Goal: Communication & Community: Share content

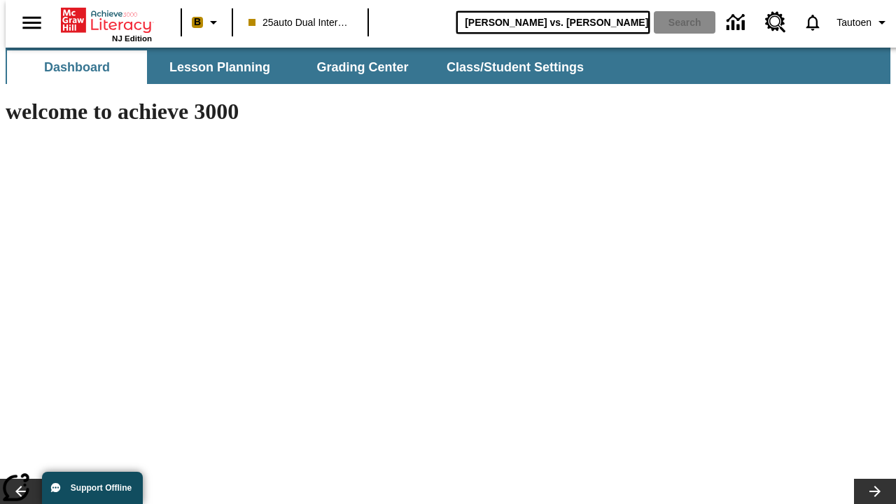
type input "Michelangelo vs. Leonardo"
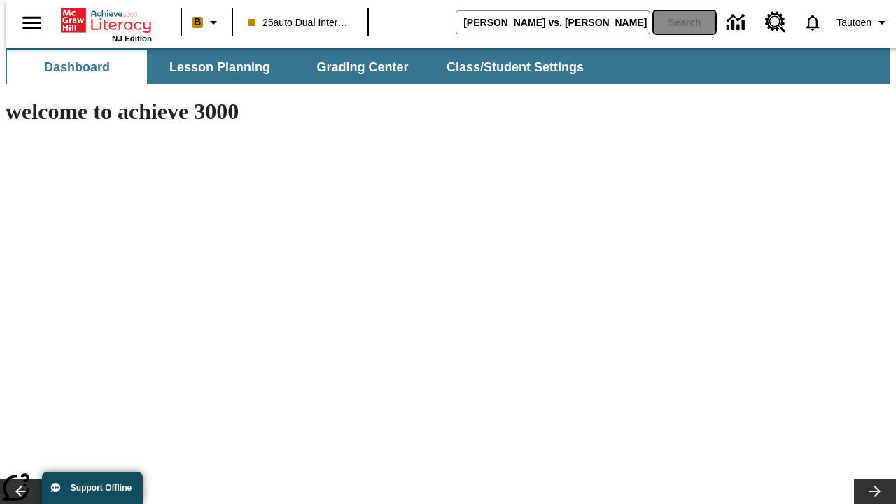
click at [676, 22] on button "Search" at bounding box center [685, 22] width 62 height 22
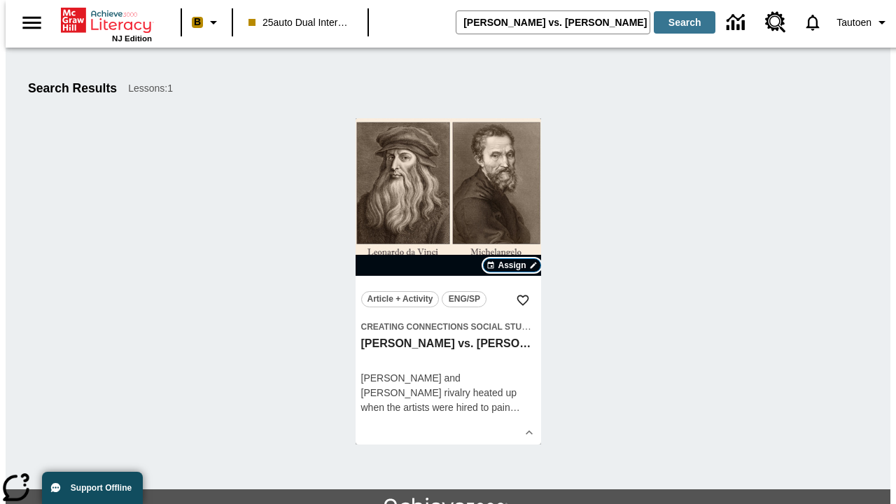
click at [512, 265] on span "Assign" at bounding box center [512, 265] width 28 height 13
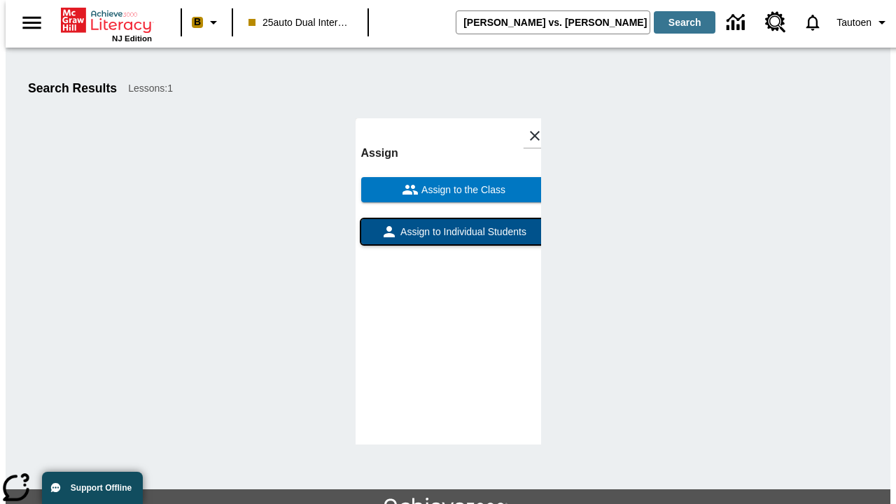
click at [448, 238] on span "Assign to Individual Students" at bounding box center [462, 232] width 129 height 15
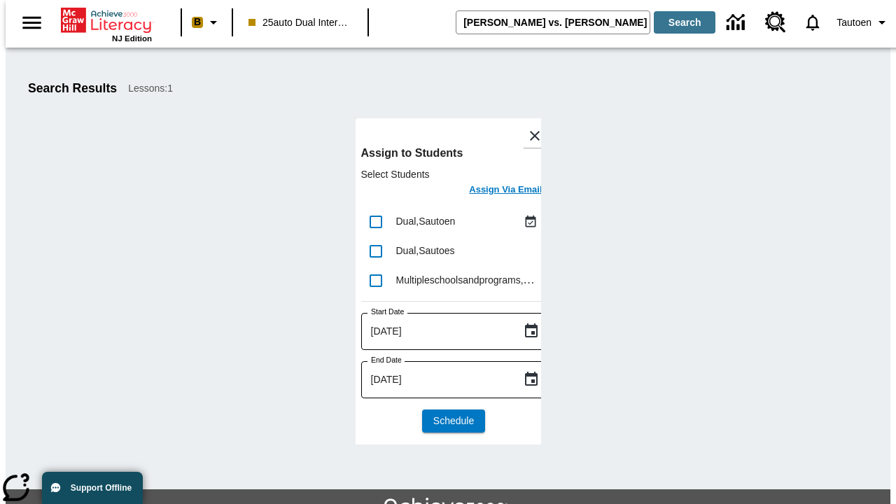
click at [375, 221] on input "lesson details" at bounding box center [375, 221] width 29 height 29
checkbox input "true"
click at [495, 191] on h6 "Assign Via Email" at bounding box center [505, 190] width 73 height 16
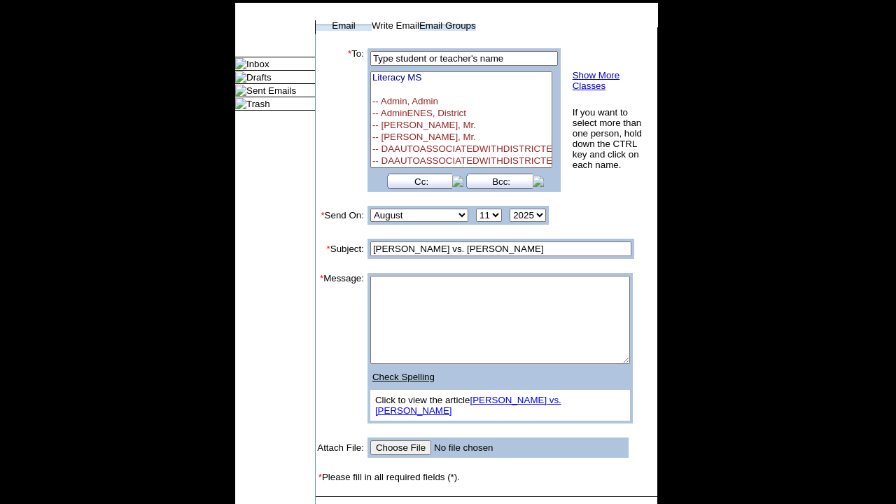
select select
